Goal: Information Seeking & Learning: Learn about a topic

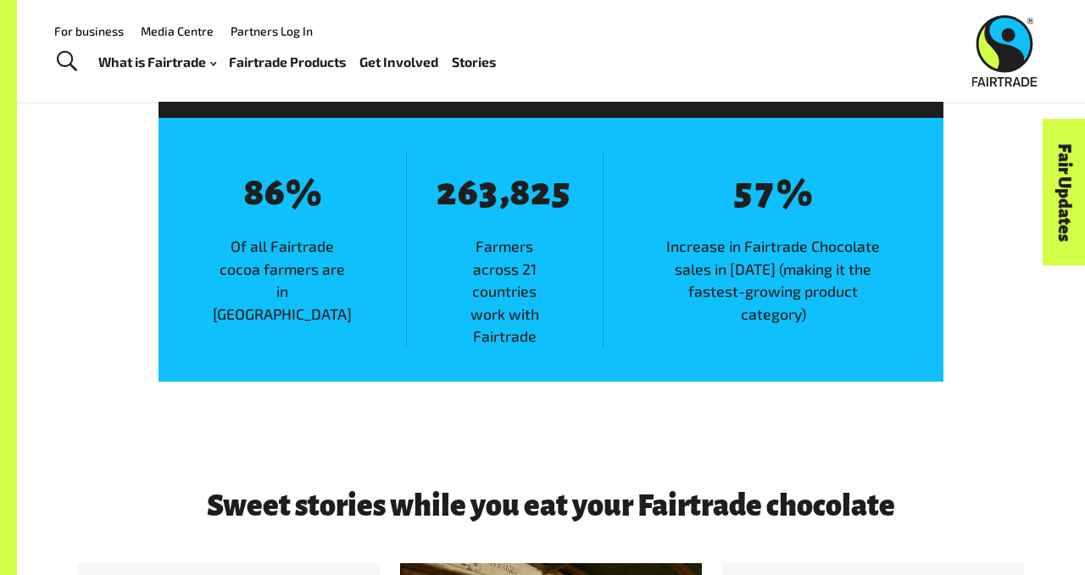
scroll to position [2115, 0]
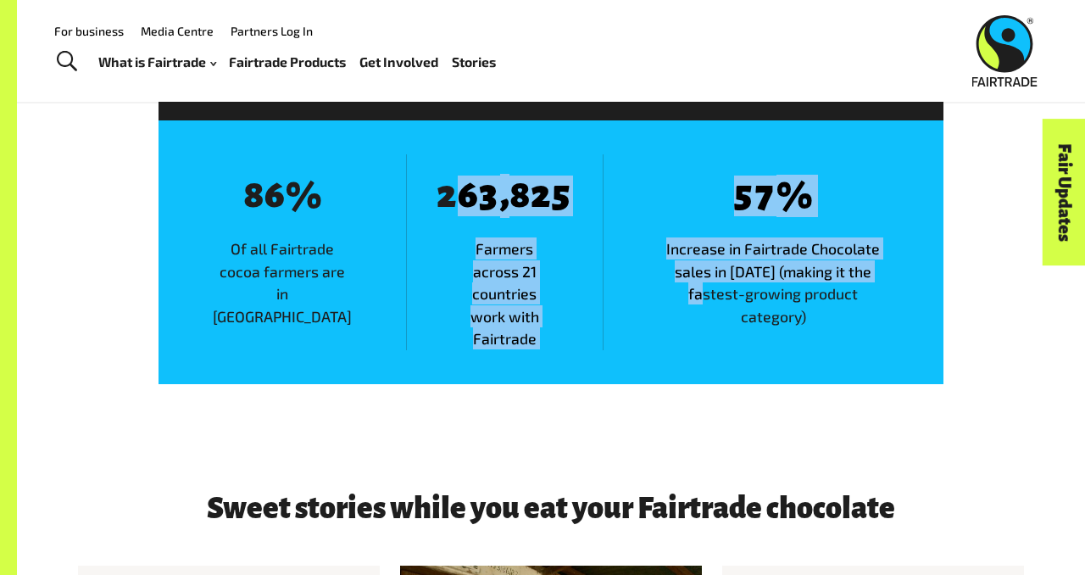
drag, startPoint x: 421, startPoint y: 195, endPoint x: 829, endPoint y: 299, distance: 421.0
click at [830, 295] on div "8 8 8 6 % Of all Fairtrade cocoa farmers are in West Africa 8 2 8 6 8 3 , 8 8 8…" at bounding box center [551, 252] width 785 height 264
click at [829, 299] on span "Increase in Fairtrade Chocolate sales in [DATE] (making it the fastest-growing …" at bounding box center [774, 282] width 340 height 90
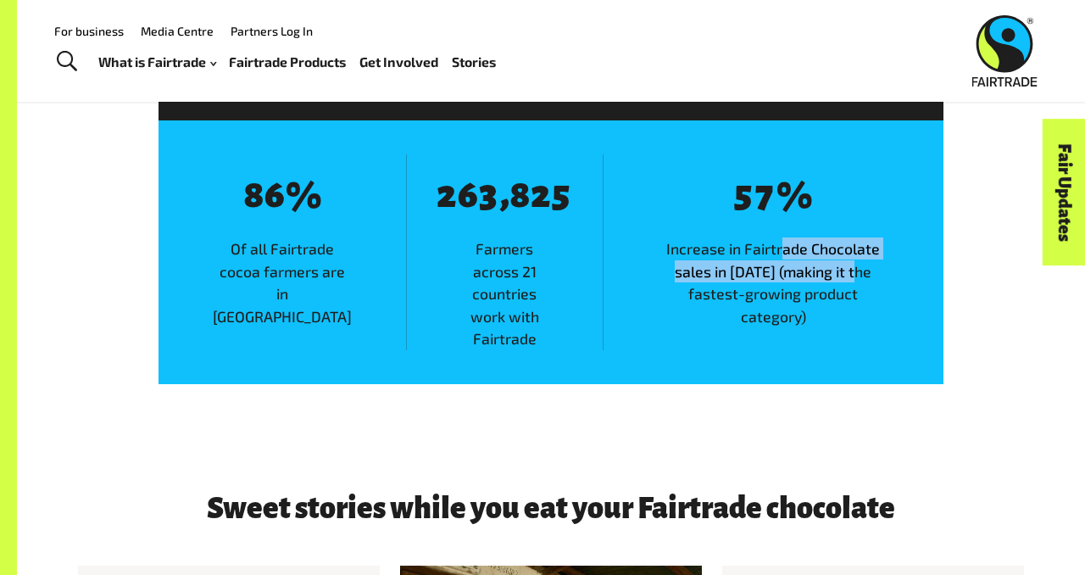
drag, startPoint x: 751, startPoint y: 243, endPoint x: 803, endPoint y: 267, distance: 57.3
click at [803, 266] on span "Increase in Fairtrade Chocolate sales in [DATE] (making it the fastest-growing …" at bounding box center [774, 282] width 340 height 90
click at [803, 267] on span "Increase in Fairtrade Chocolate sales in [DATE] (making it the fastest-growing …" at bounding box center [774, 282] width 340 height 90
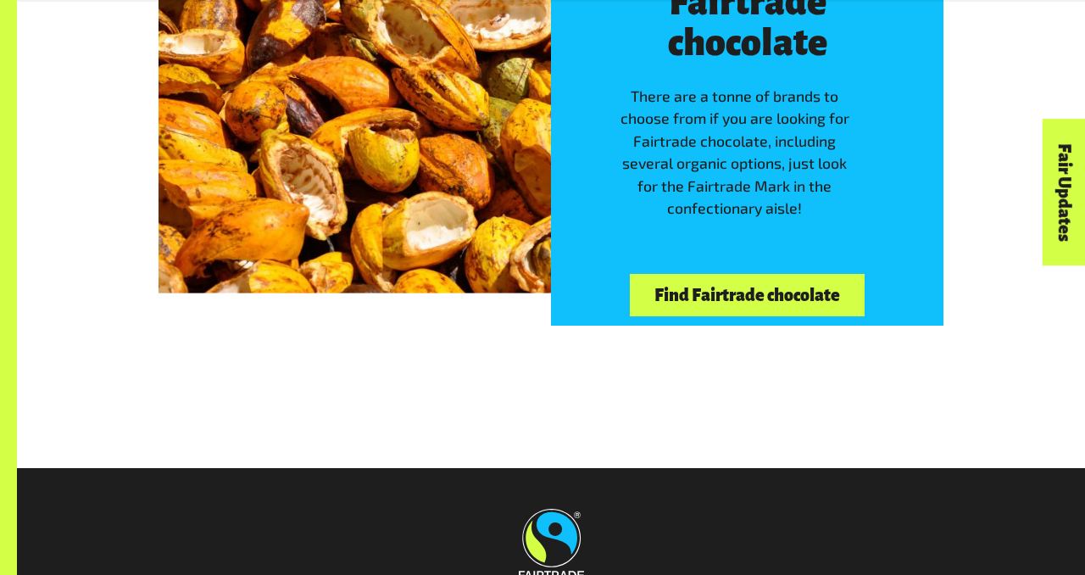
scroll to position [3650, 0]
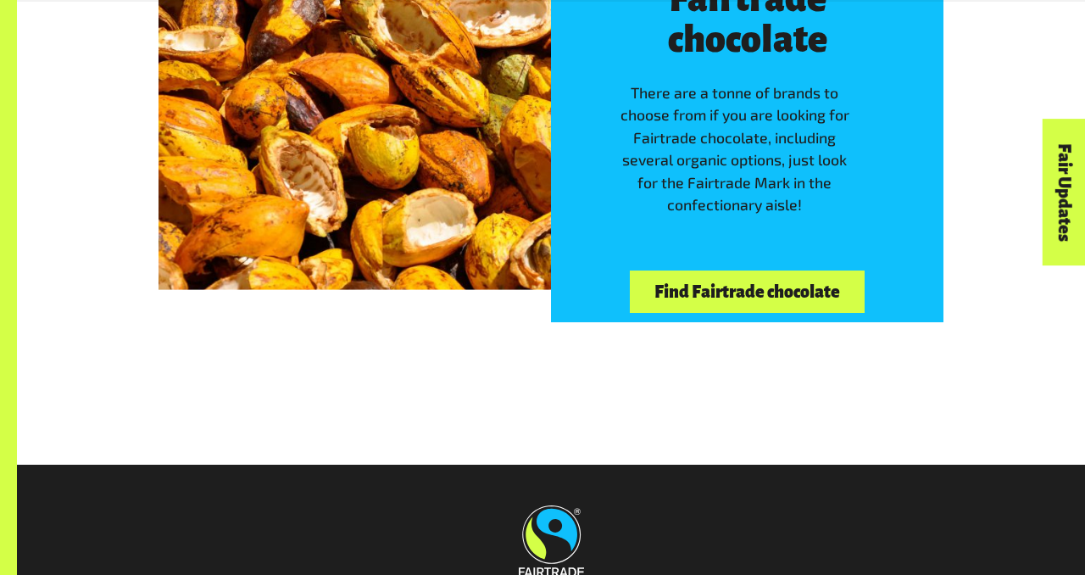
click at [689, 270] on link "Find Fairtrade chocolate" at bounding box center [747, 291] width 234 height 43
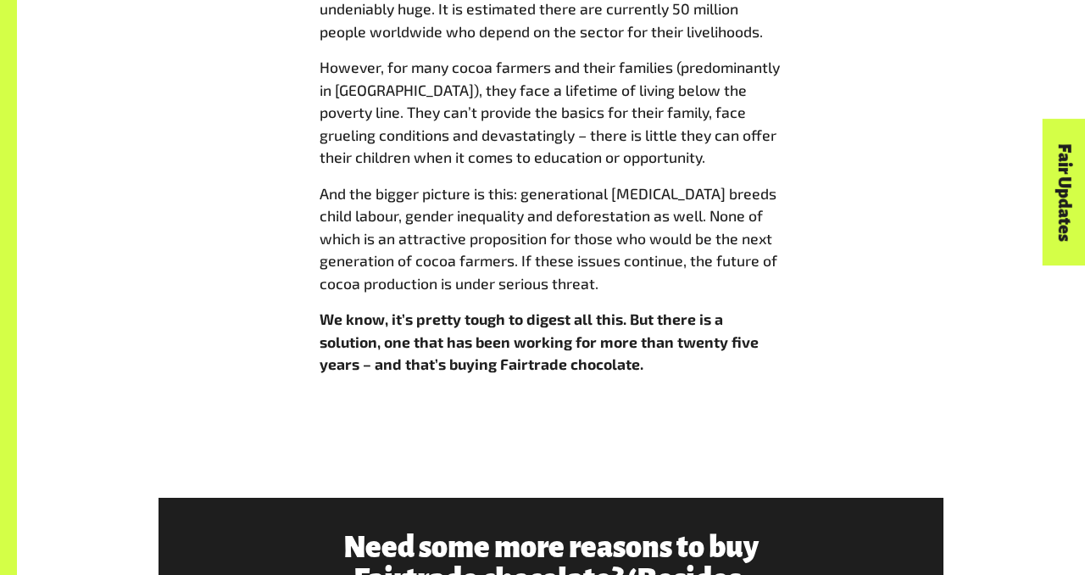
scroll to position [1474, 0]
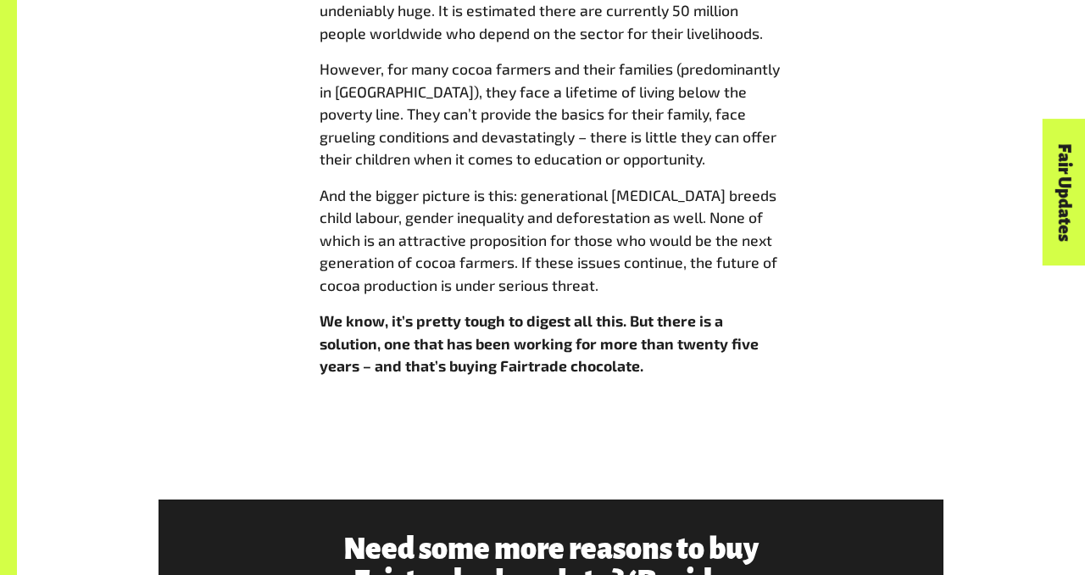
click at [511, 255] on p "And the bigger picture is this: generational [MEDICAL_DATA] breeds child labour…" at bounding box center [551, 240] width 463 height 112
drag, startPoint x: 500, startPoint y: 248, endPoint x: 566, endPoint y: 253, distance: 65.5
click at [561, 251] on p "And the bigger picture is this: generational [MEDICAL_DATA] breeds child labour…" at bounding box center [551, 240] width 463 height 112
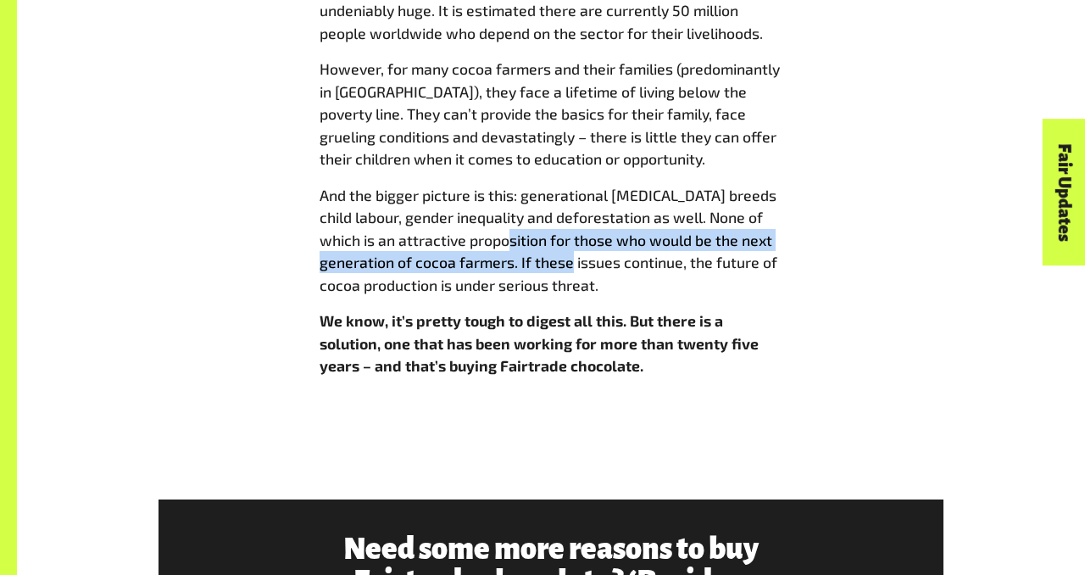
click at [566, 253] on p "And the bigger picture is this: generational [MEDICAL_DATA] breeds child labour…" at bounding box center [551, 240] width 463 height 112
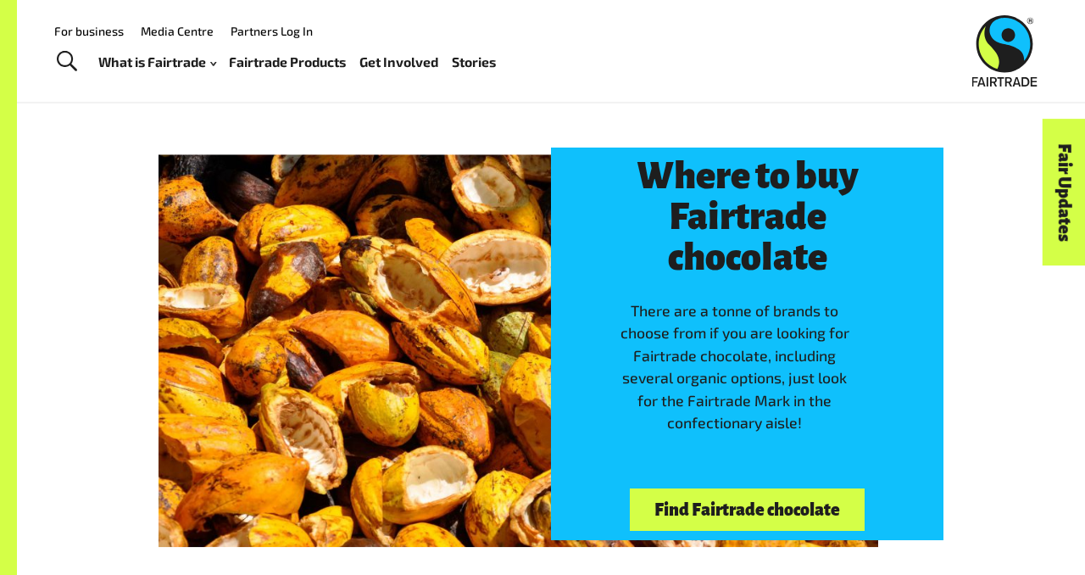
scroll to position [2033, 0]
